Goal: Navigation & Orientation: Find specific page/section

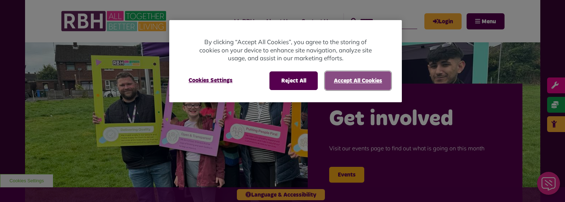
click at [342, 77] on button "Accept All Cookies" at bounding box center [358, 80] width 66 height 19
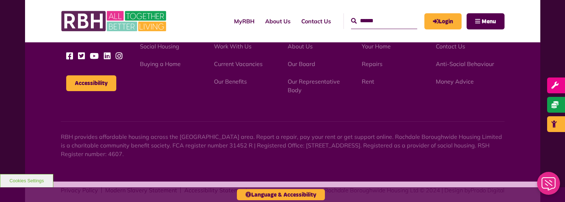
scroll to position [774, 0]
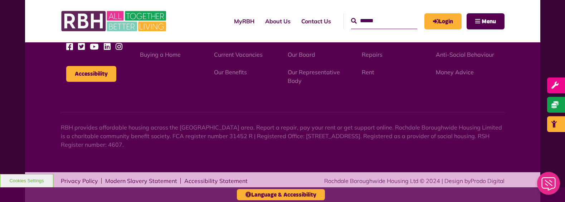
drag, startPoint x: 417, startPoint y: 182, endPoint x: 320, endPoint y: 182, distance: 96.3
click at [320, 182] on div "Privacy Policy Modern Slavery Statement Accessibility Statement Rochdale Boroug…" at bounding box center [283, 180] width 444 height 9
copy div "Rochdale Boroughwide Housing Ltd"
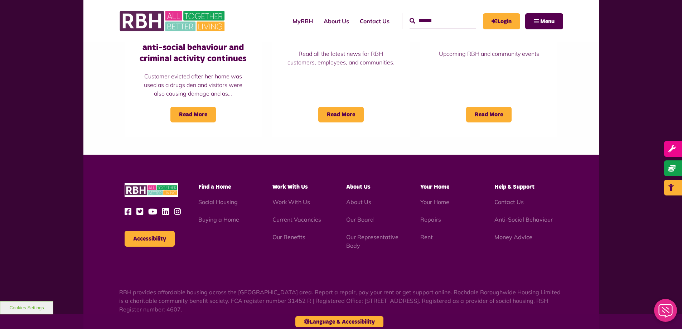
scroll to position [647, 0]
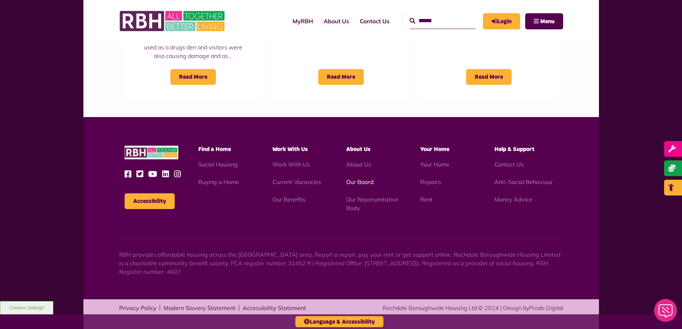
click at [358, 185] on link "Our Board" at bounding box center [360, 181] width 28 height 7
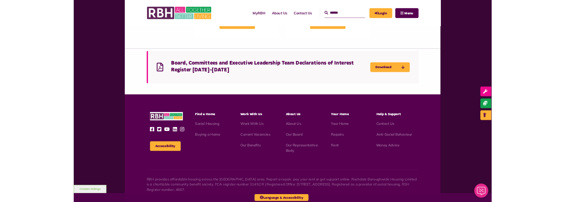
scroll to position [1805, 0]
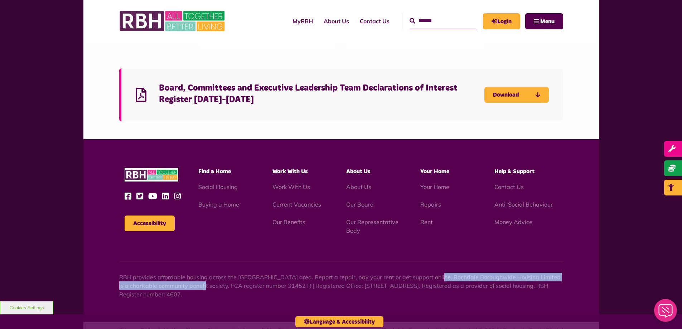
drag, startPoint x: 187, startPoint y: 264, endPoint x: 431, endPoint y: 257, distance: 244.2
click at [431, 273] on p "RBH provides affordable housing across the [GEOGRAPHIC_DATA] area. Report a rep…" at bounding box center [341, 286] width 444 height 26
click at [527, 273] on p "RBH provides affordable housing across the [GEOGRAPHIC_DATA] area. Report a rep…" at bounding box center [341, 286] width 444 height 26
click at [533, 273] on p "RBH provides affordable housing across the [GEOGRAPHIC_DATA] area. Report a rep…" at bounding box center [341, 286] width 444 height 26
drag, startPoint x: 533, startPoint y: 254, endPoint x: 189, endPoint y: 265, distance: 343.8
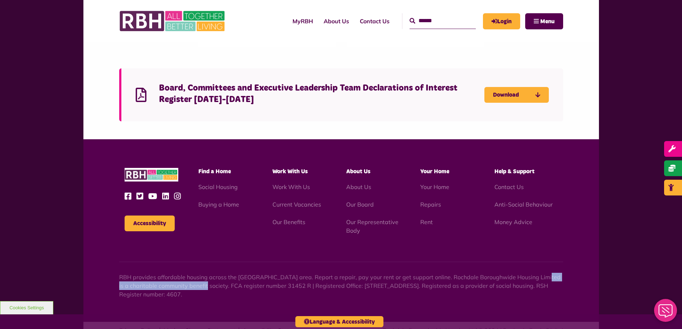
click at [189, 273] on p "RBH provides affordable housing across the [GEOGRAPHIC_DATA] area. Report a rep…" at bounding box center [341, 286] width 444 height 26
copy p "charitable community benefit society."
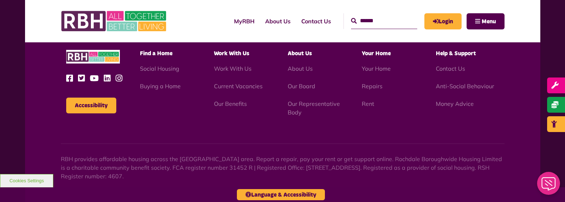
scroll to position [774, 0]
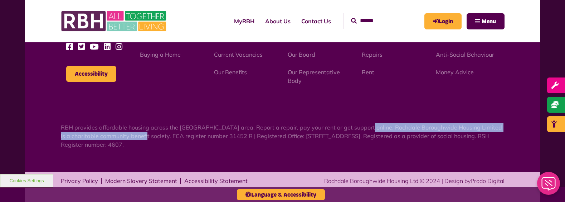
drag, startPoint x: 357, startPoint y: 128, endPoint x: 130, endPoint y: 135, distance: 227.7
click at [130, 135] on p "RBH provides affordable housing across the [GEOGRAPHIC_DATA] area. Report a rep…" at bounding box center [283, 136] width 444 height 26
copy p "Rochdale Boroughwide Housing Limited is a charitable community benefit society"
